Goal: Transaction & Acquisition: Book appointment/travel/reservation

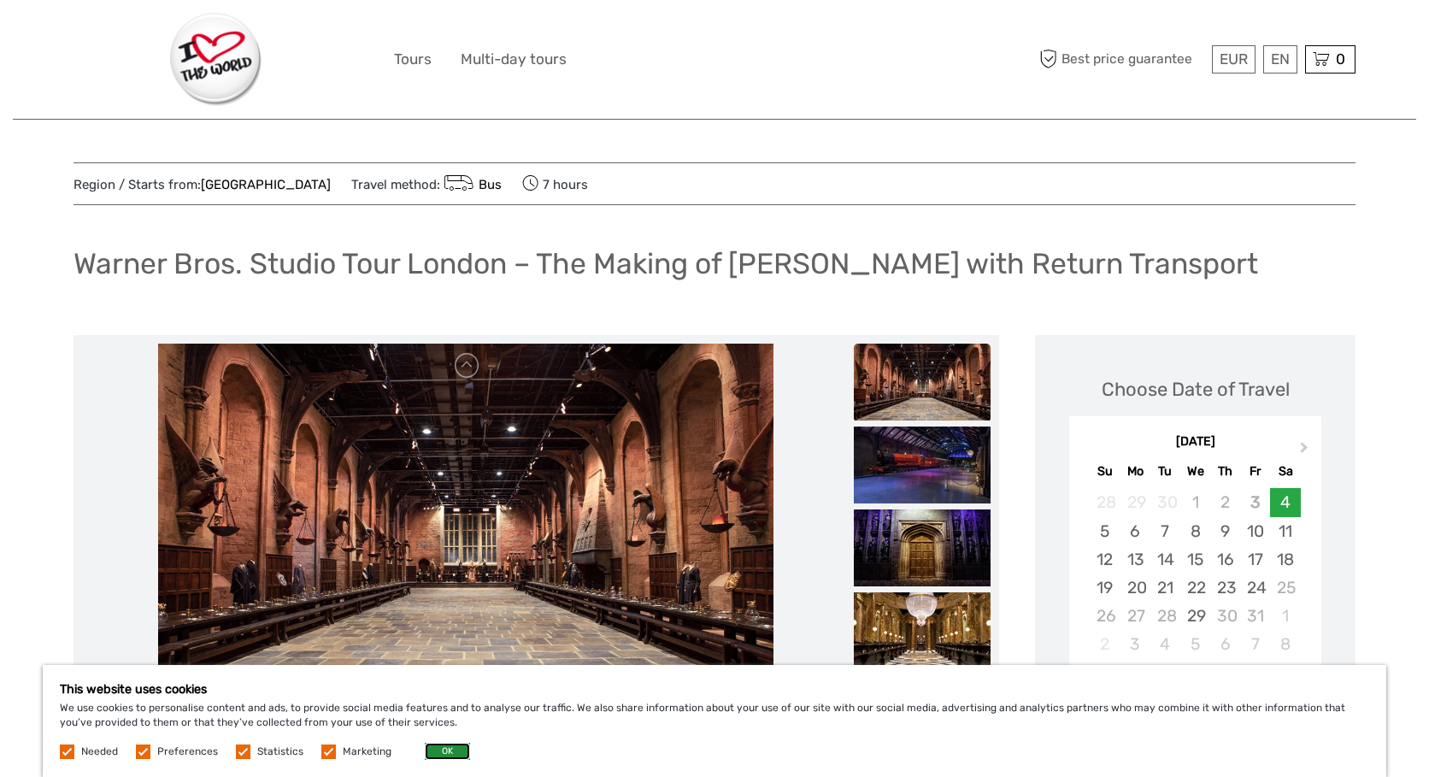
click at [441, 748] on button "OK" at bounding box center [447, 751] width 45 height 17
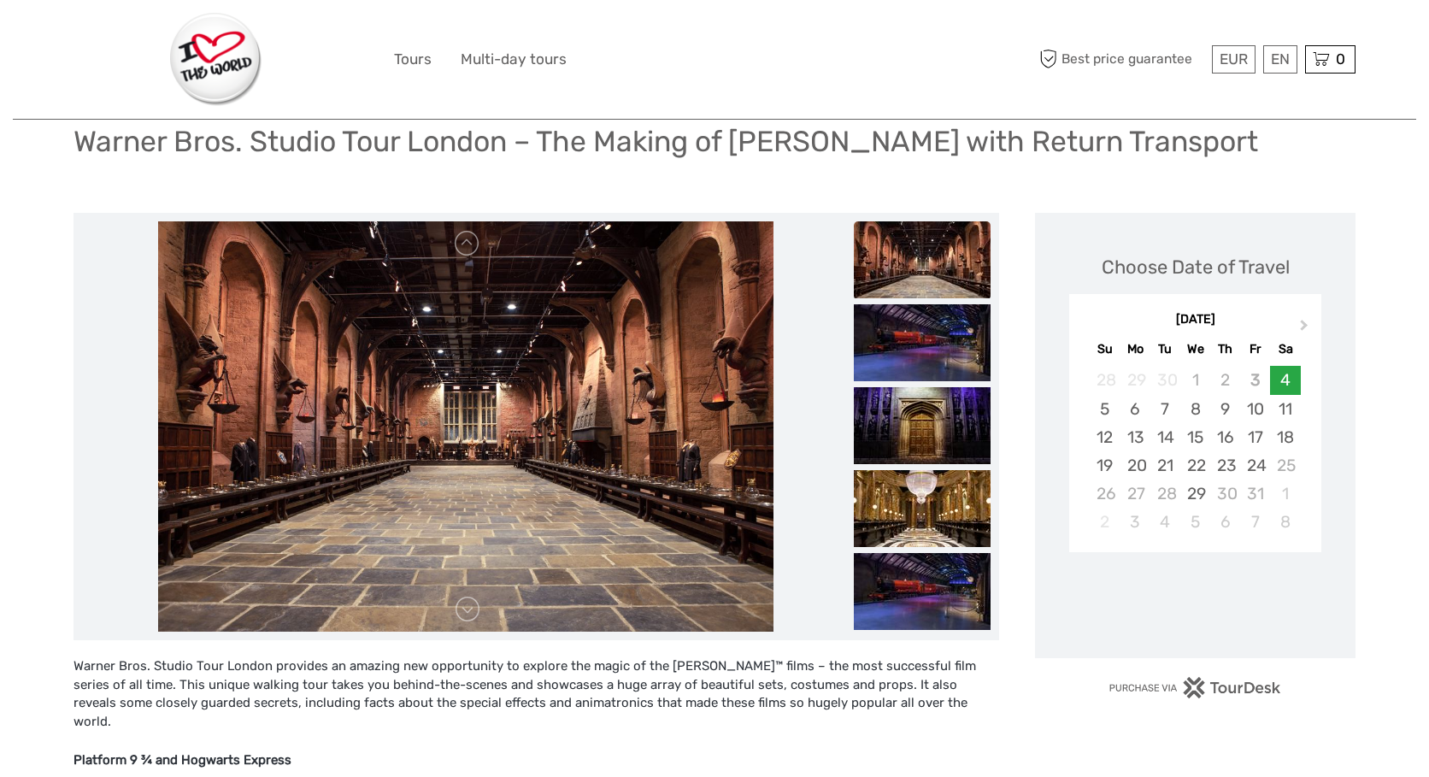
scroll to position [123, 0]
click at [1304, 326] on span "Next Month" at bounding box center [1304, 327] width 0 height 25
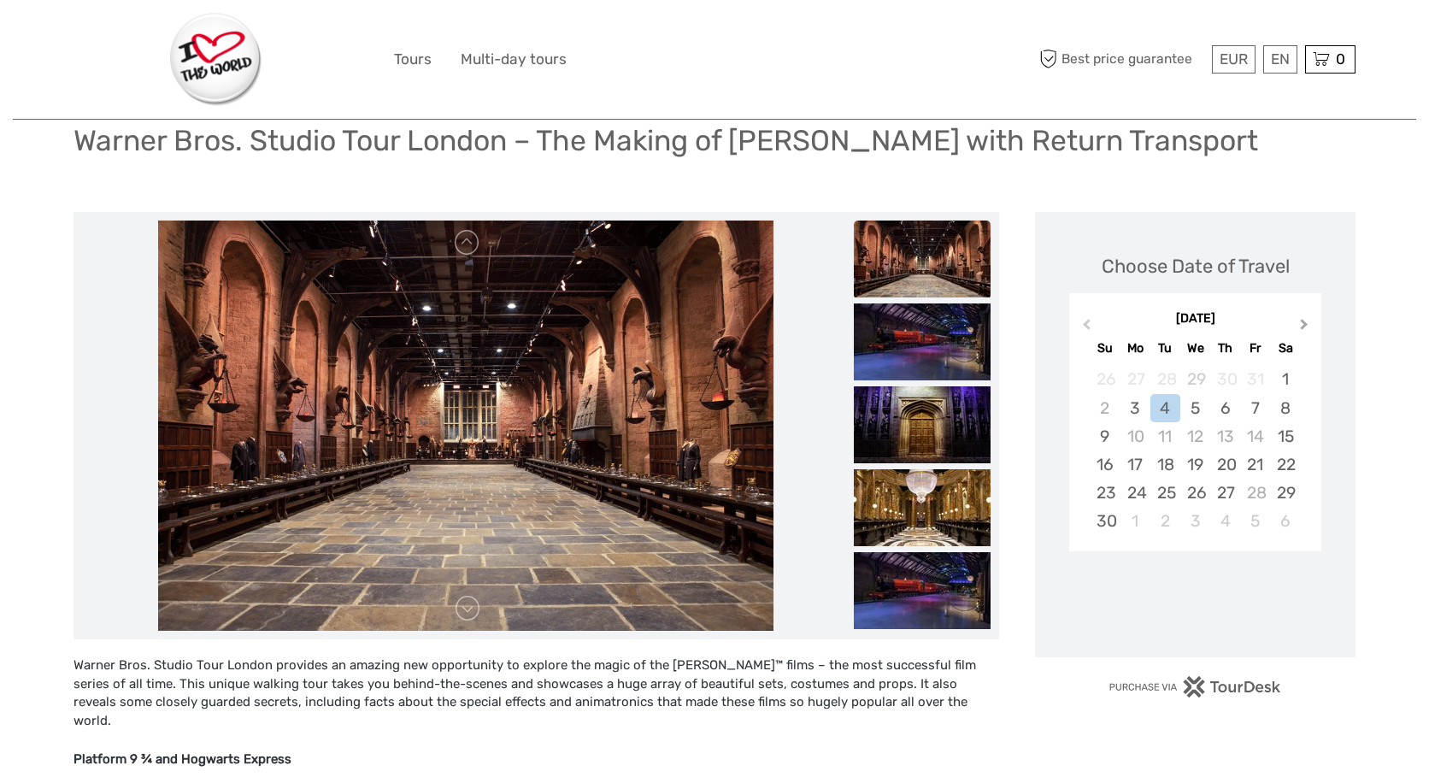
click at [1304, 326] on span "Next Month" at bounding box center [1304, 327] width 0 height 25
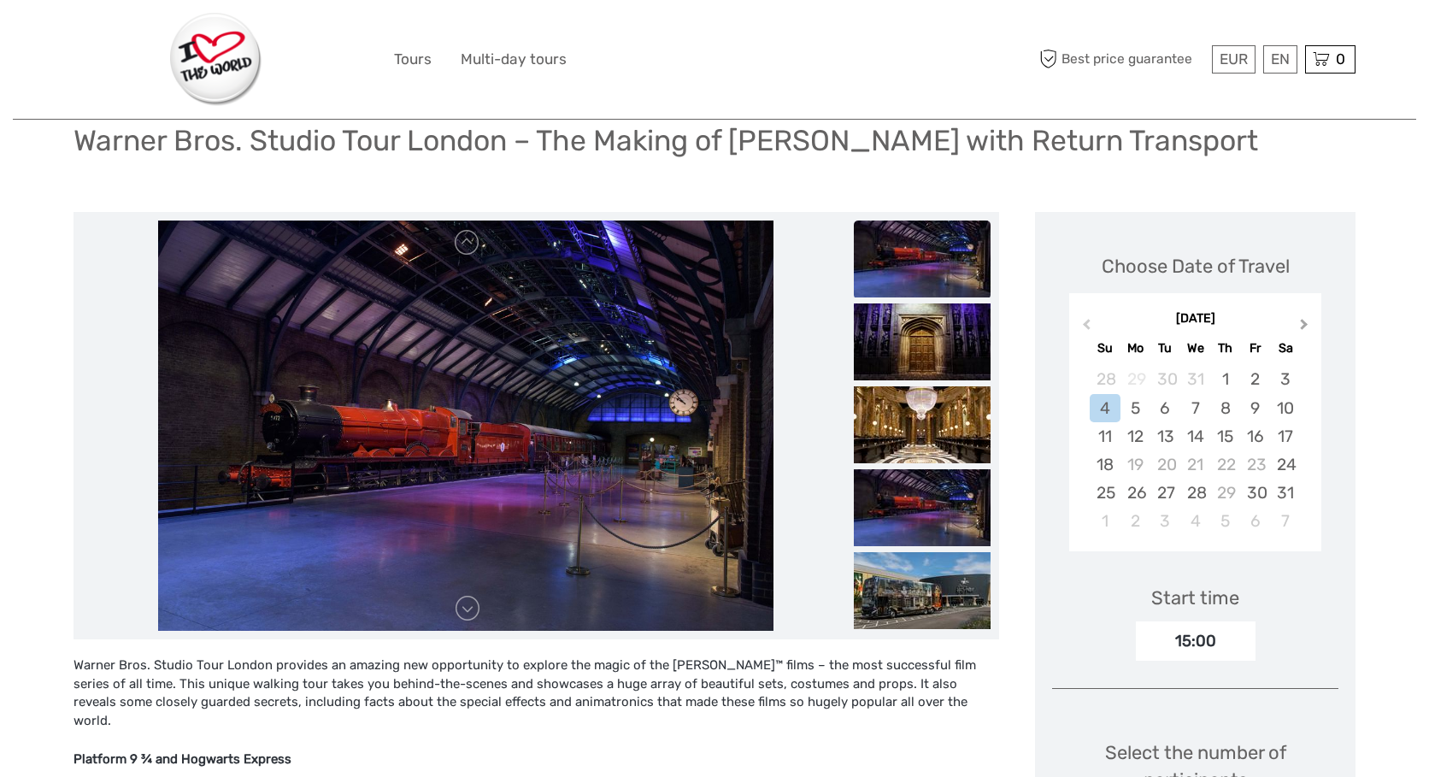
click at [1304, 320] on span "Next Month" at bounding box center [1304, 327] width 0 height 25
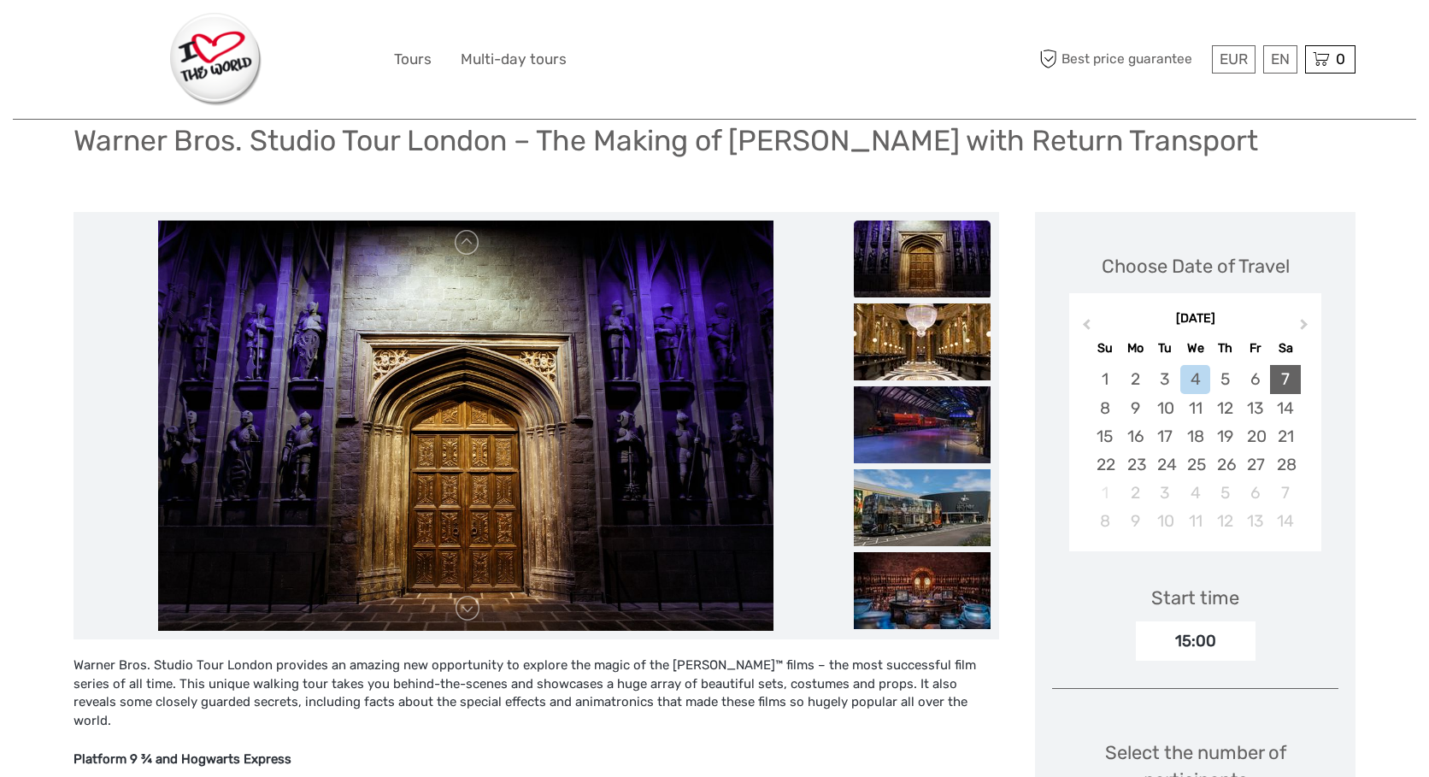
click at [1280, 379] on div "7" at bounding box center [1285, 379] width 30 height 28
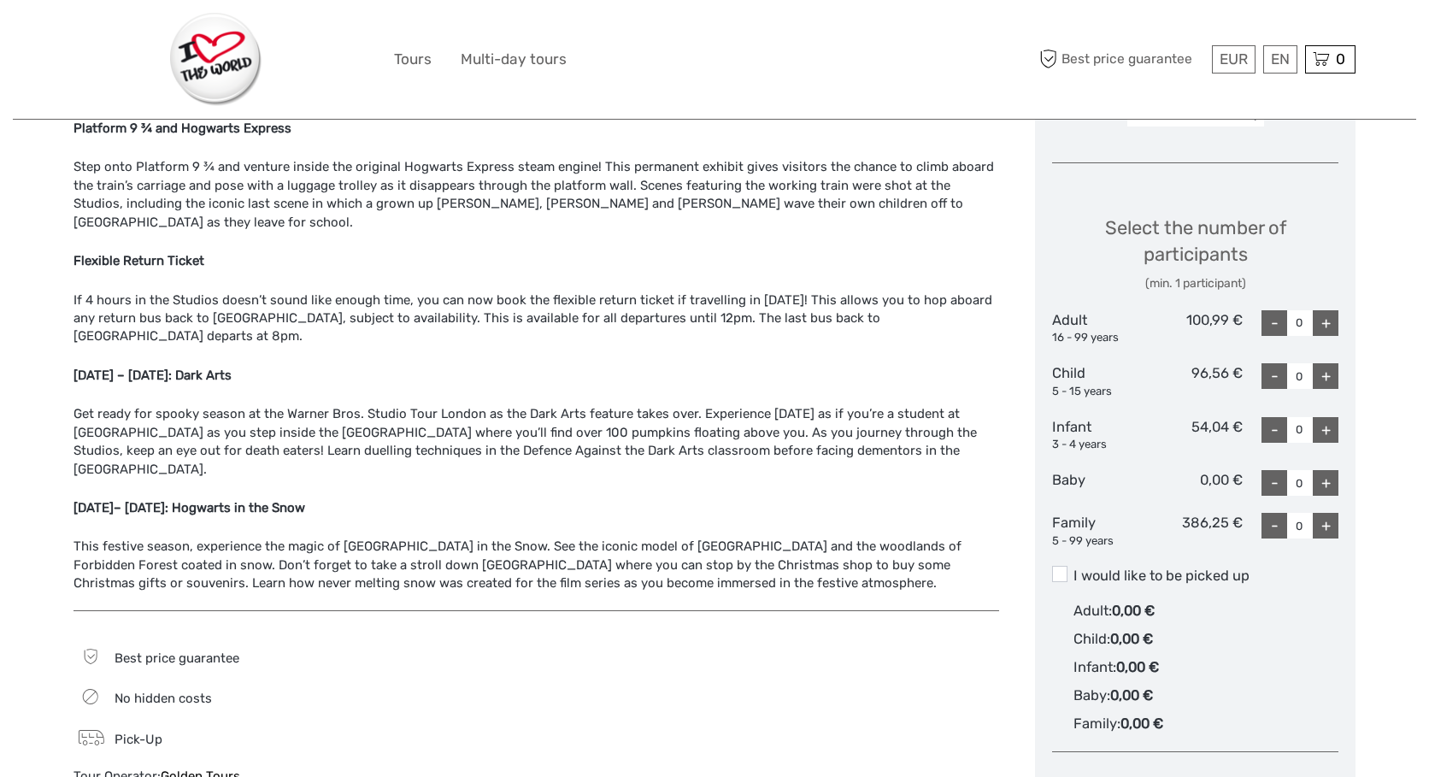
scroll to position [754, 0]
click at [1332, 322] on div "+" at bounding box center [1325, 322] width 26 height 26
type input "1"
click at [1336, 368] on div "+" at bounding box center [1325, 375] width 26 height 26
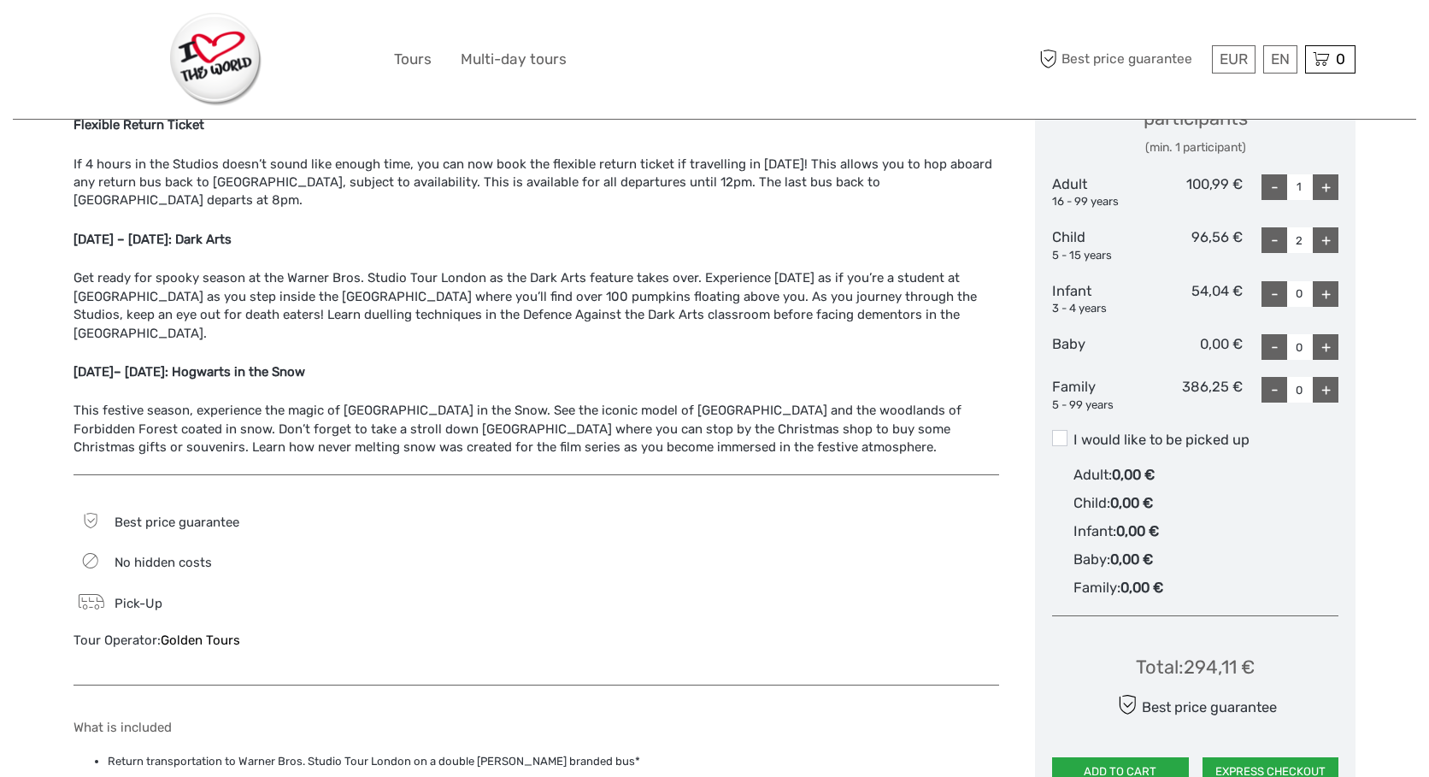
scroll to position [890, 0]
click at [1062, 433] on span at bounding box center [1059, 436] width 15 height 15
click at [1073, 432] on input "I would like to be picked up" at bounding box center [1073, 432] width 0 height 0
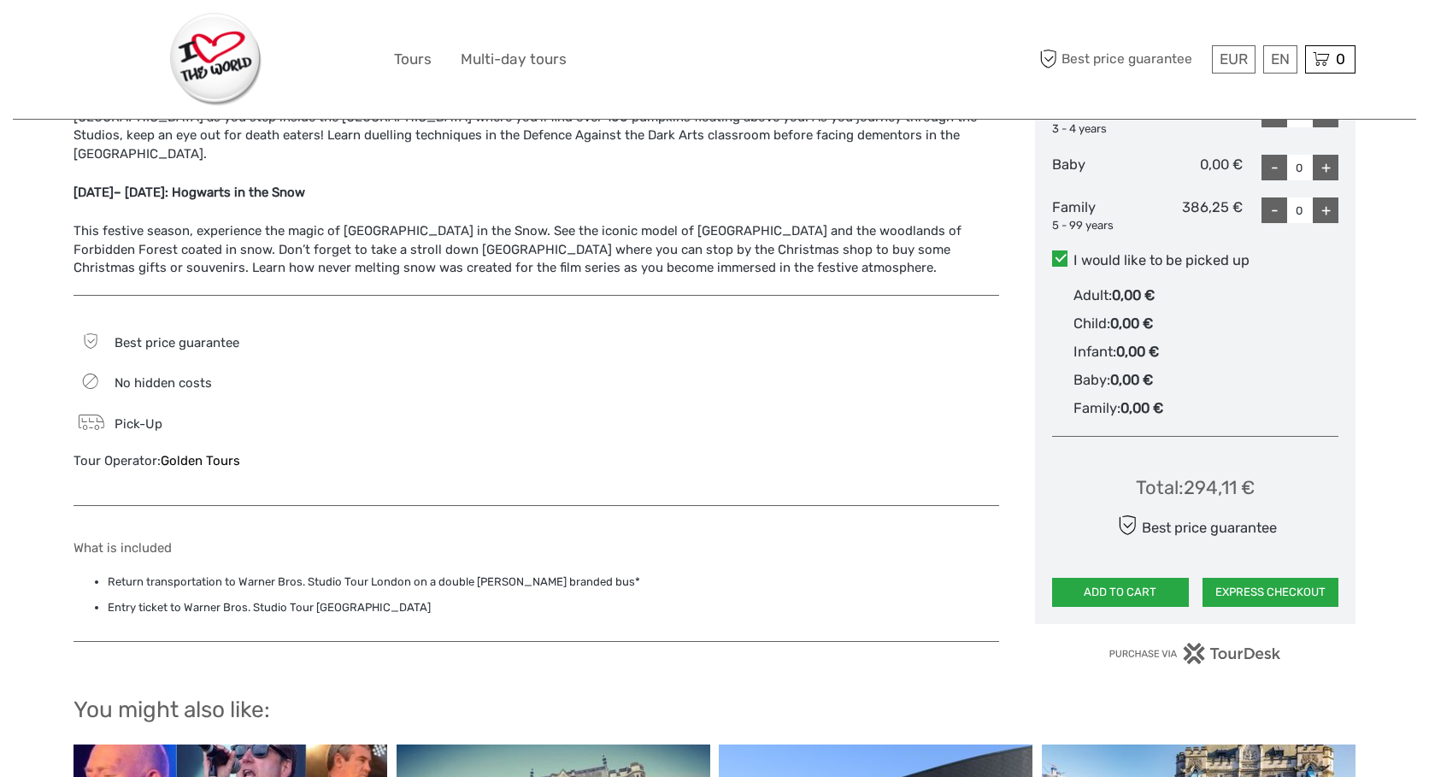
scroll to position [1070, 0]
click at [1058, 257] on span at bounding box center [1059, 256] width 15 height 15
click at [1073, 253] on input "I would like to be picked up" at bounding box center [1073, 253] width 0 height 0
click at [1060, 255] on span at bounding box center [1059, 256] width 15 height 15
click at [1073, 253] on input "I would like to be picked up" at bounding box center [1073, 253] width 0 height 0
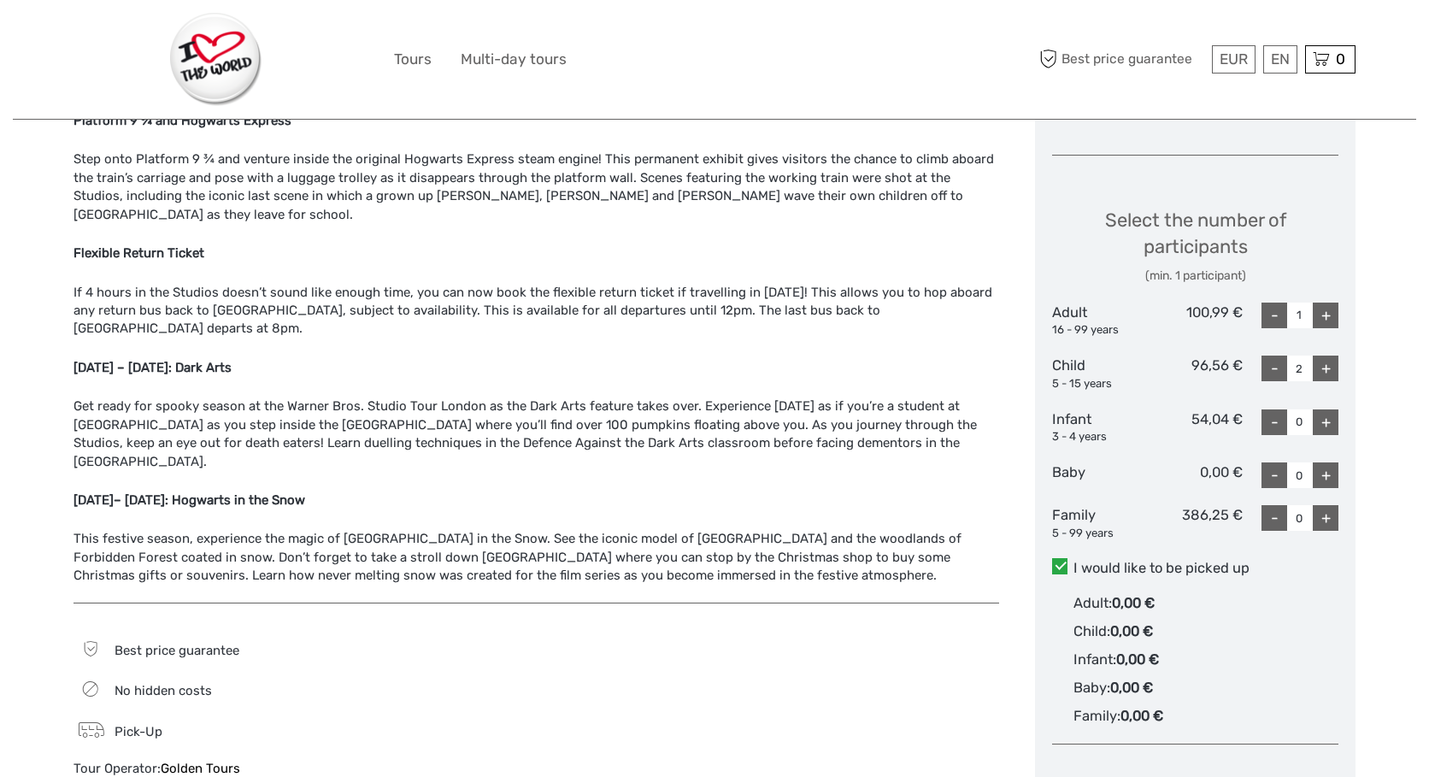
scroll to position [760, 0]
click at [1271, 373] on div "-" at bounding box center [1274, 370] width 26 height 26
type input "1"
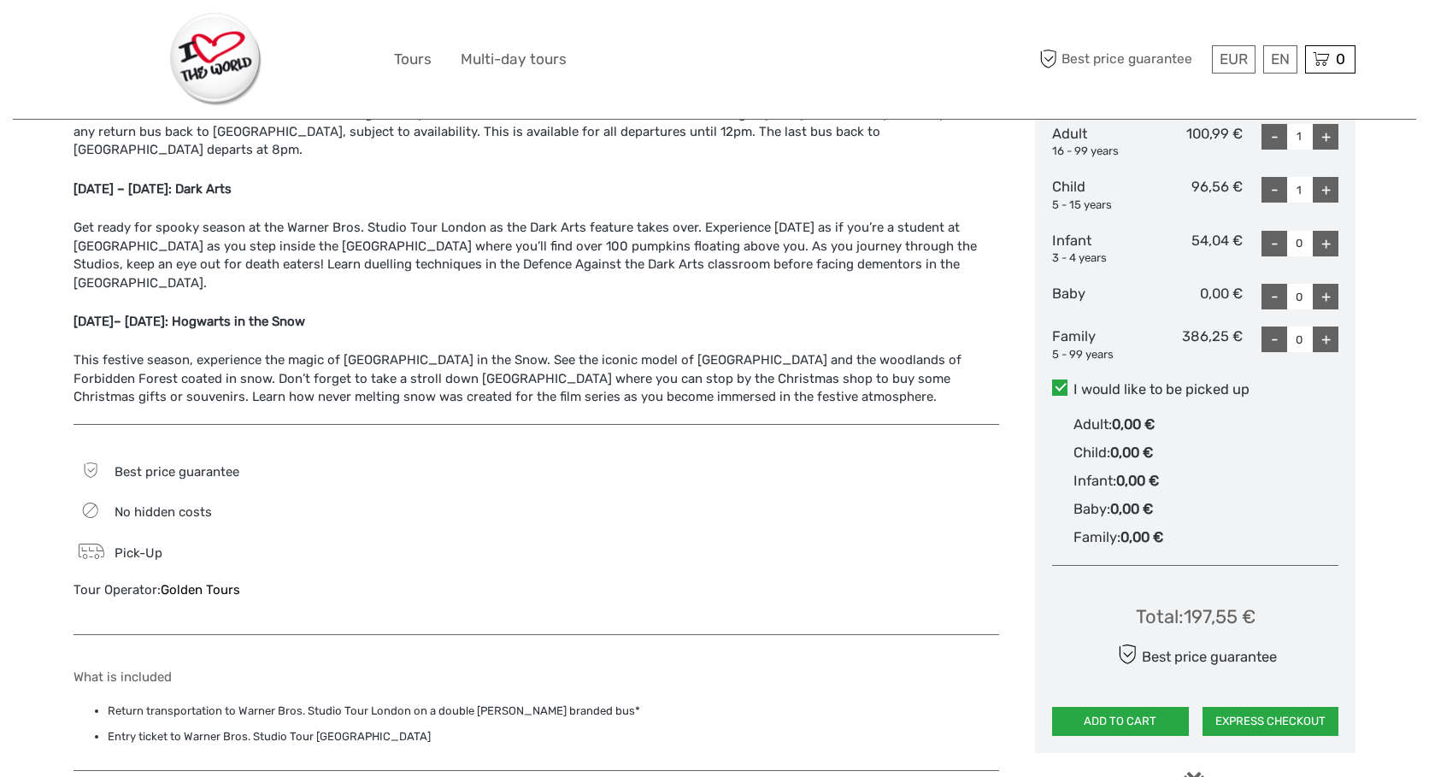
scroll to position [942, 0]
